Goal: Information Seeking & Learning: Learn about a topic

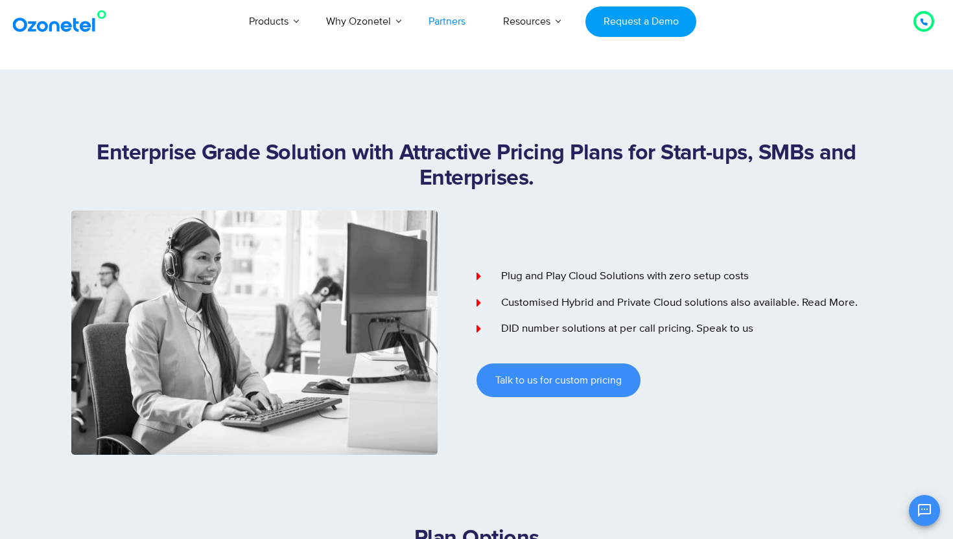
click at [449, 26] on link "Partners" at bounding box center [447, 21] width 75 height 43
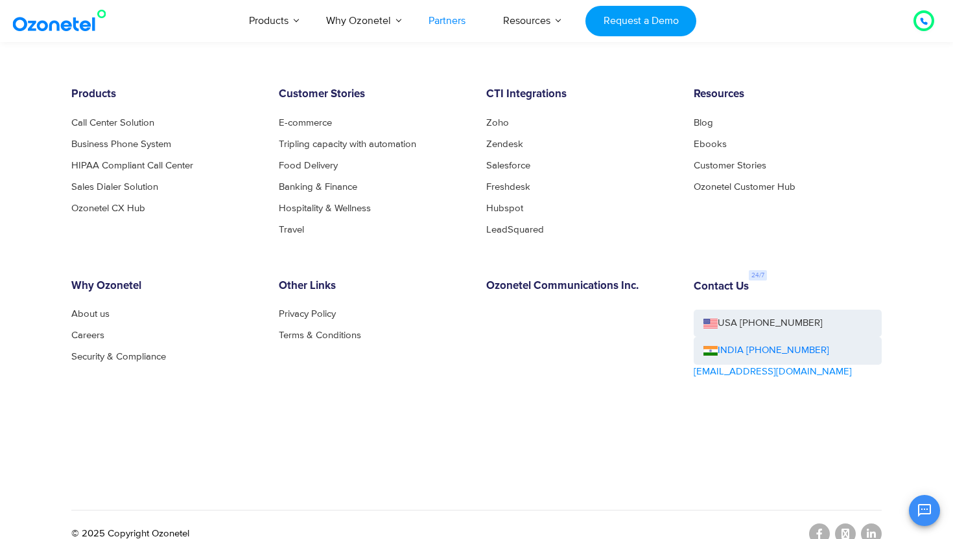
scroll to position [3607, 0]
click at [325, 118] on link "E-commerce" at bounding box center [309, 123] width 60 height 10
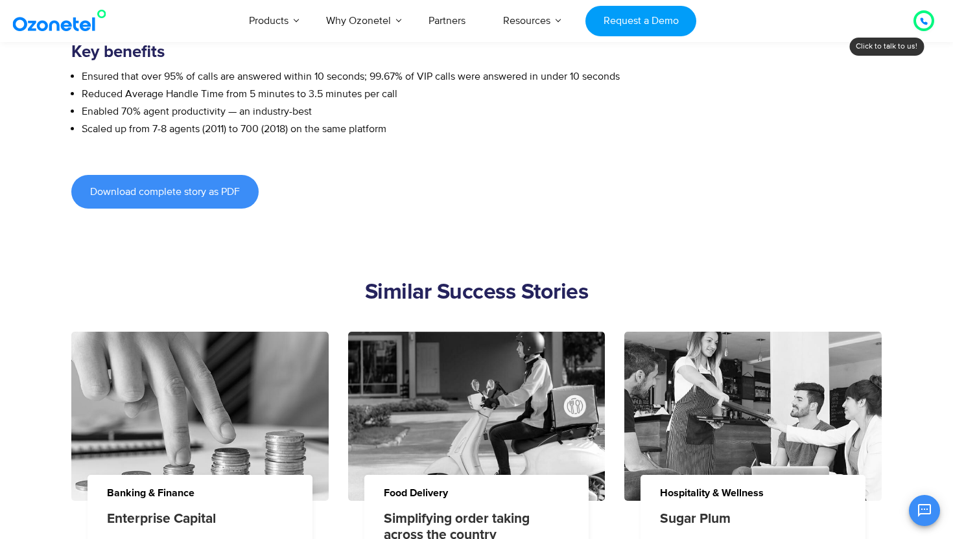
scroll to position [1139, 0]
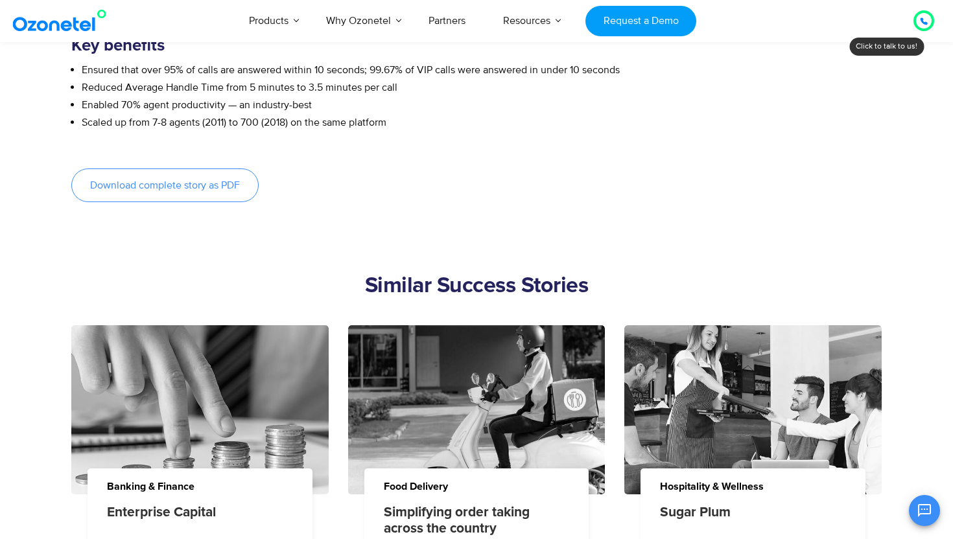
click at [237, 202] on link "Download complete story as PDF" at bounding box center [164, 185] width 187 height 34
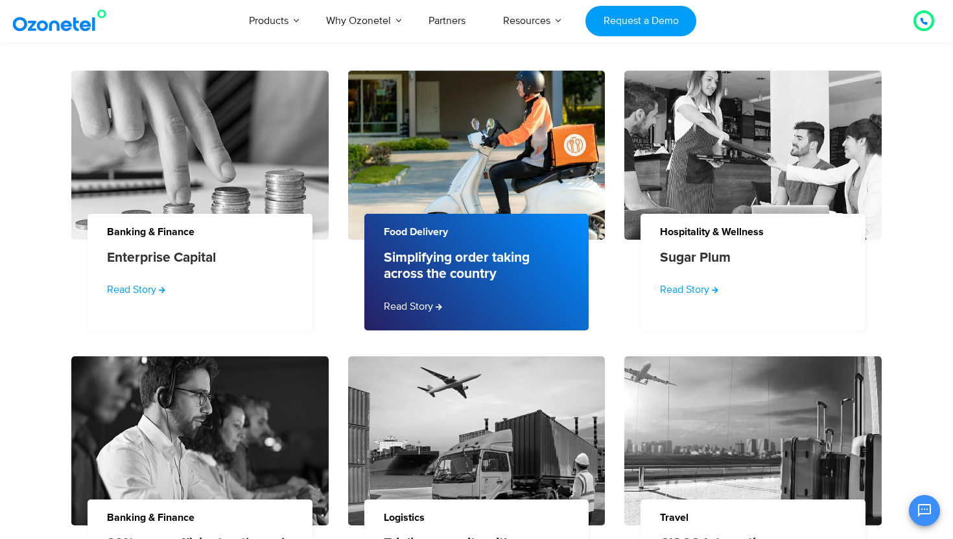
scroll to position [1405, 0]
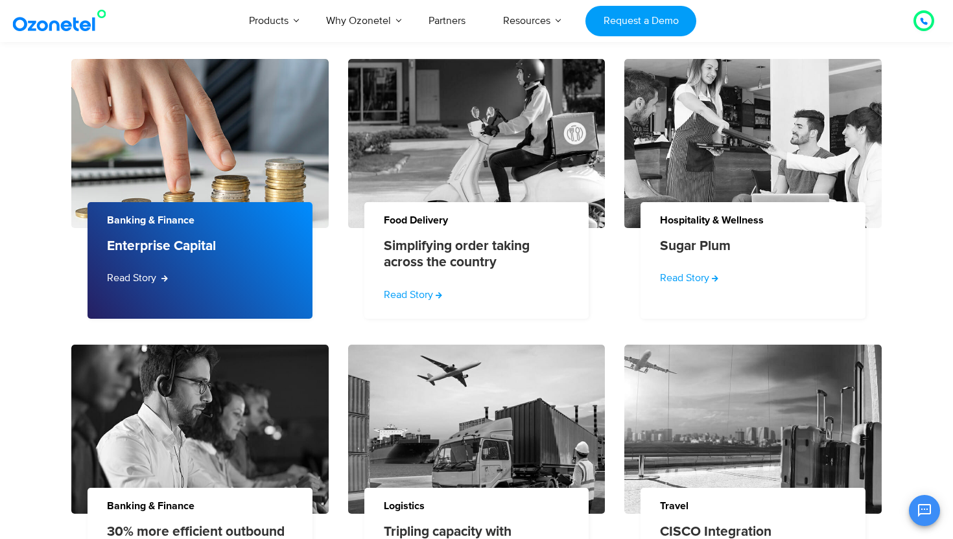
click at [155, 286] on link "Read Story" at bounding box center [137, 278] width 61 height 16
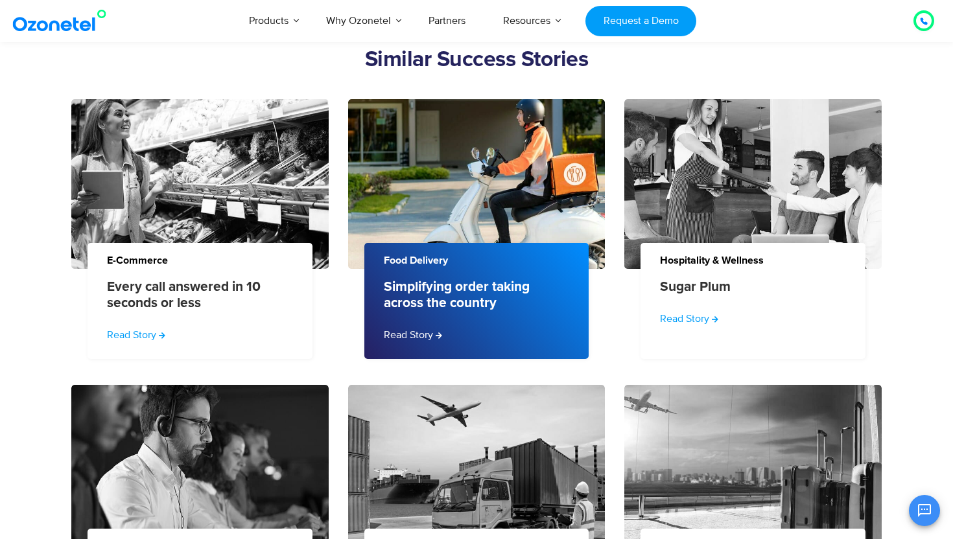
scroll to position [1391, 0]
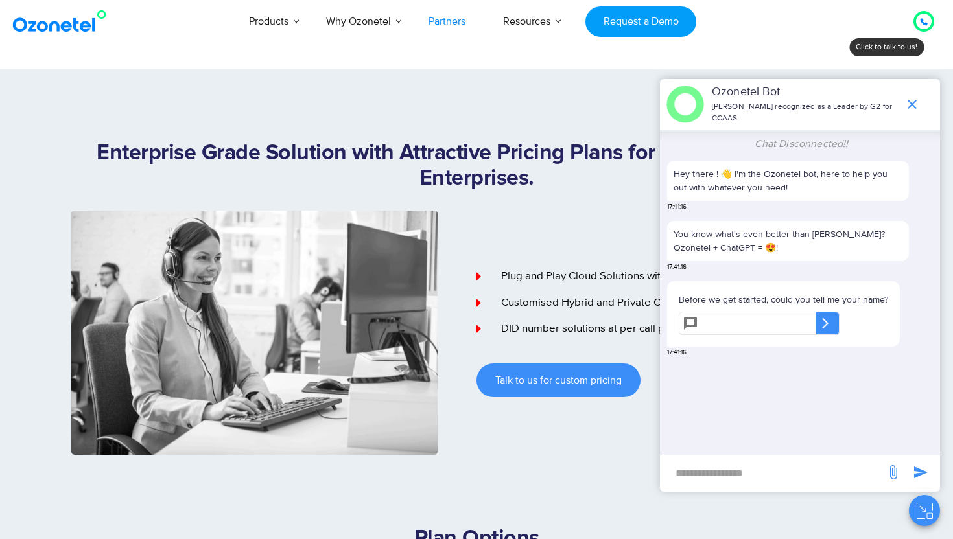
click at [452, 21] on link "Partners" at bounding box center [447, 21] width 75 height 43
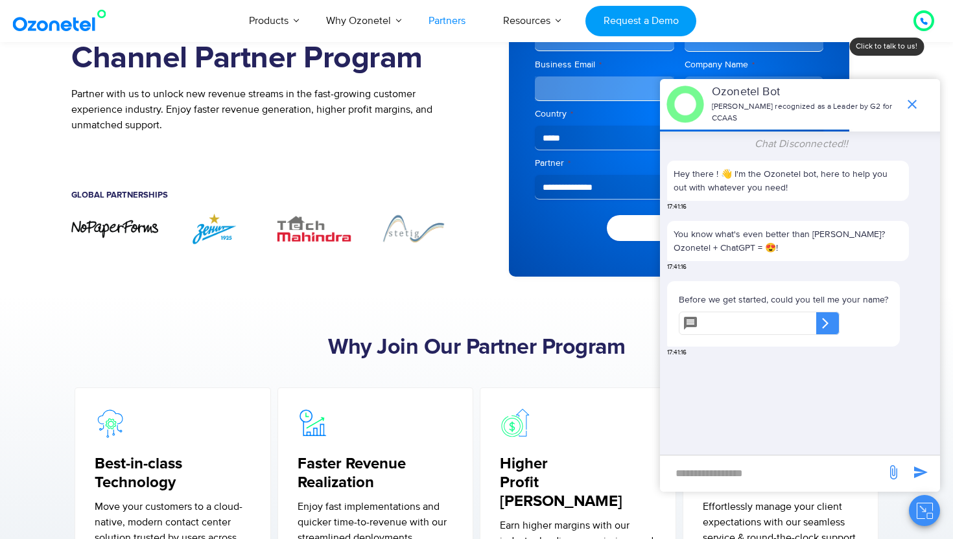
scroll to position [178, 0]
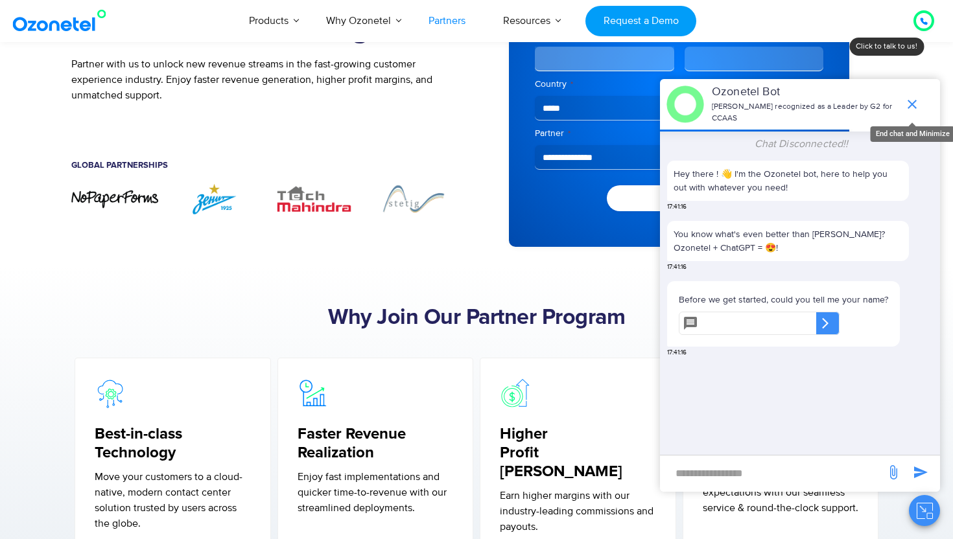
click at [918, 108] on icon "end chat or minimize" at bounding box center [912, 105] width 16 height 16
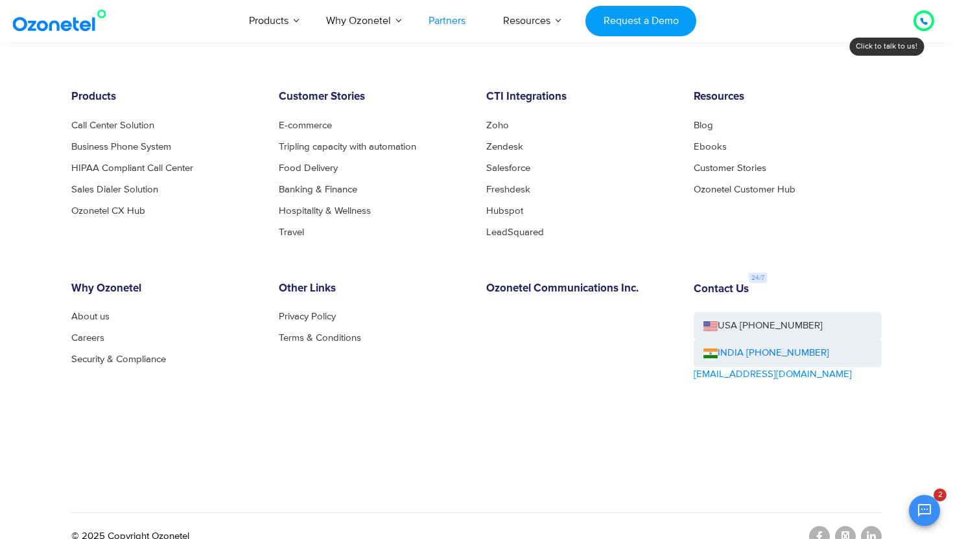
scroll to position [3607, 0]
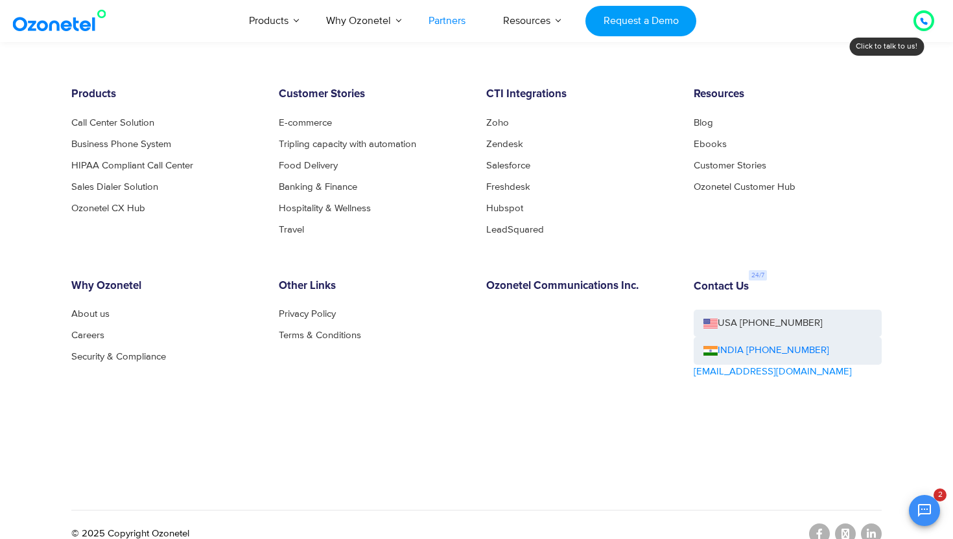
click at [65, 20] on img at bounding box center [62, 20] width 105 height 23
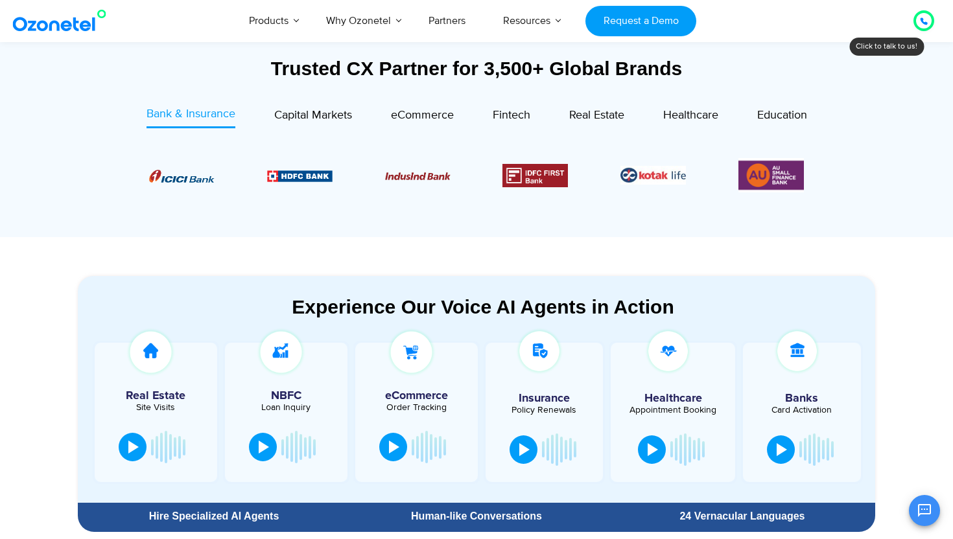
scroll to position [483, 0]
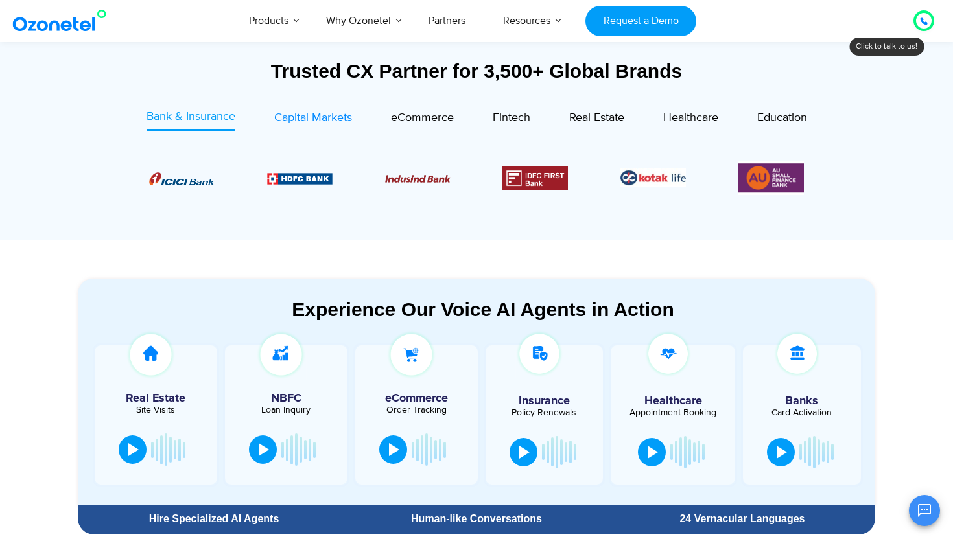
click at [323, 124] on span "Capital Markets" at bounding box center [313, 118] width 78 height 14
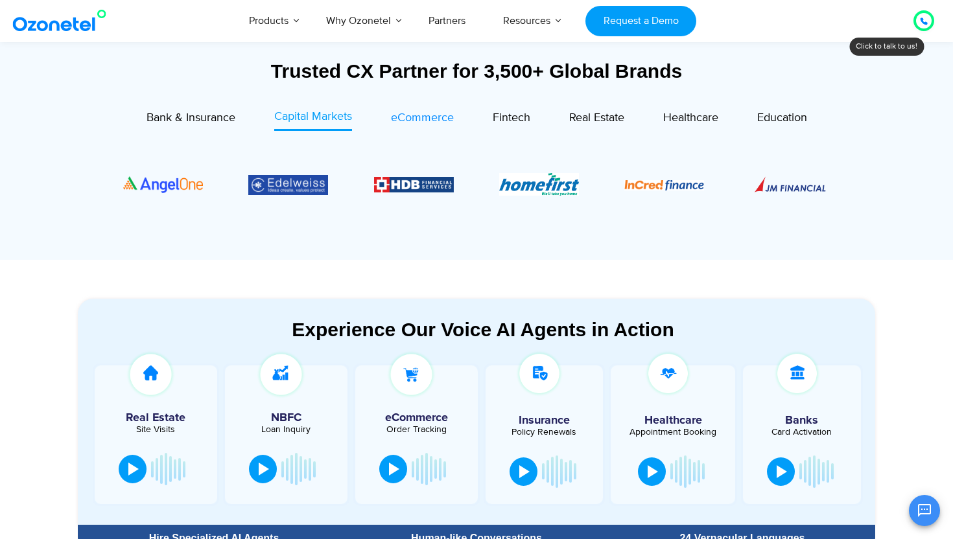
click at [428, 122] on span "eCommerce" at bounding box center [422, 118] width 63 height 14
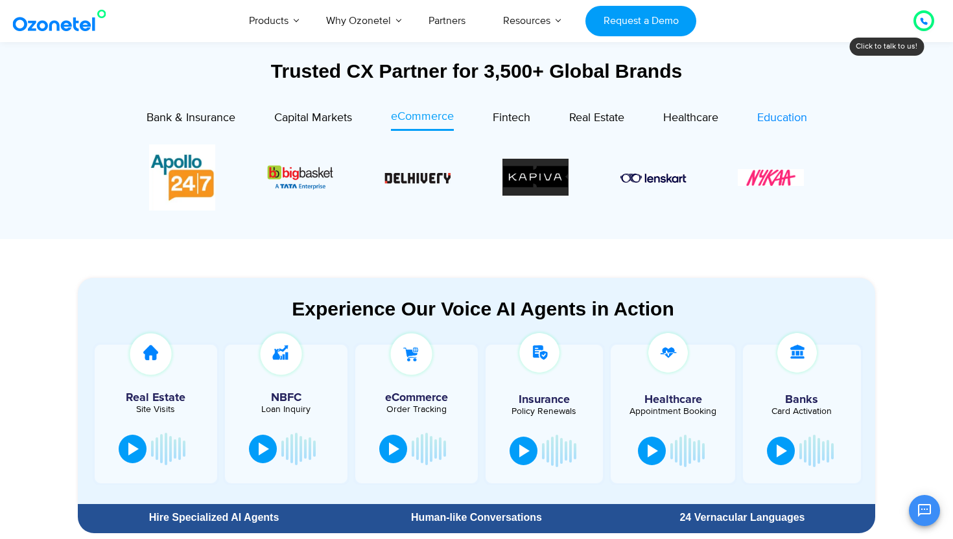
click at [796, 117] on span "Education" at bounding box center [782, 118] width 50 height 14
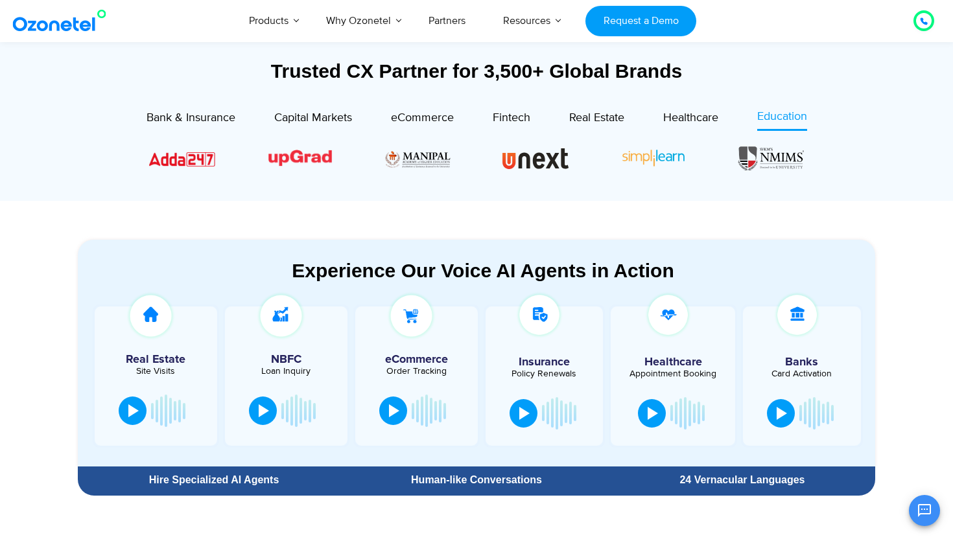
click at [951, 181] on section "Trusted CX Partner for 3,500+ Global Brands Bank & Insurance Capital Markets" at bounding box center [476, 114] width 953 height 174
